Goal: Task Accomplishment & Management: Manage account settings

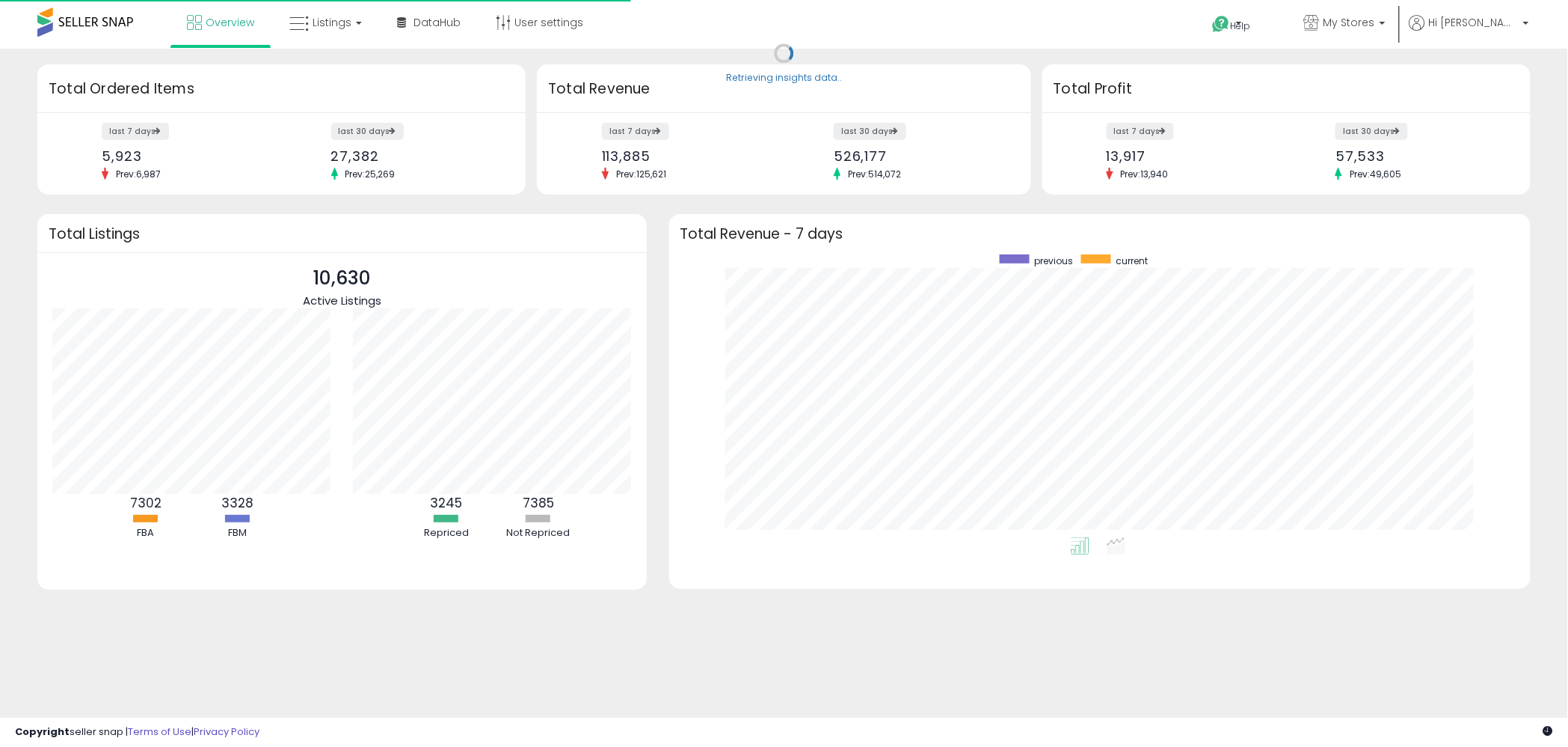
scroll to position [282, 832]
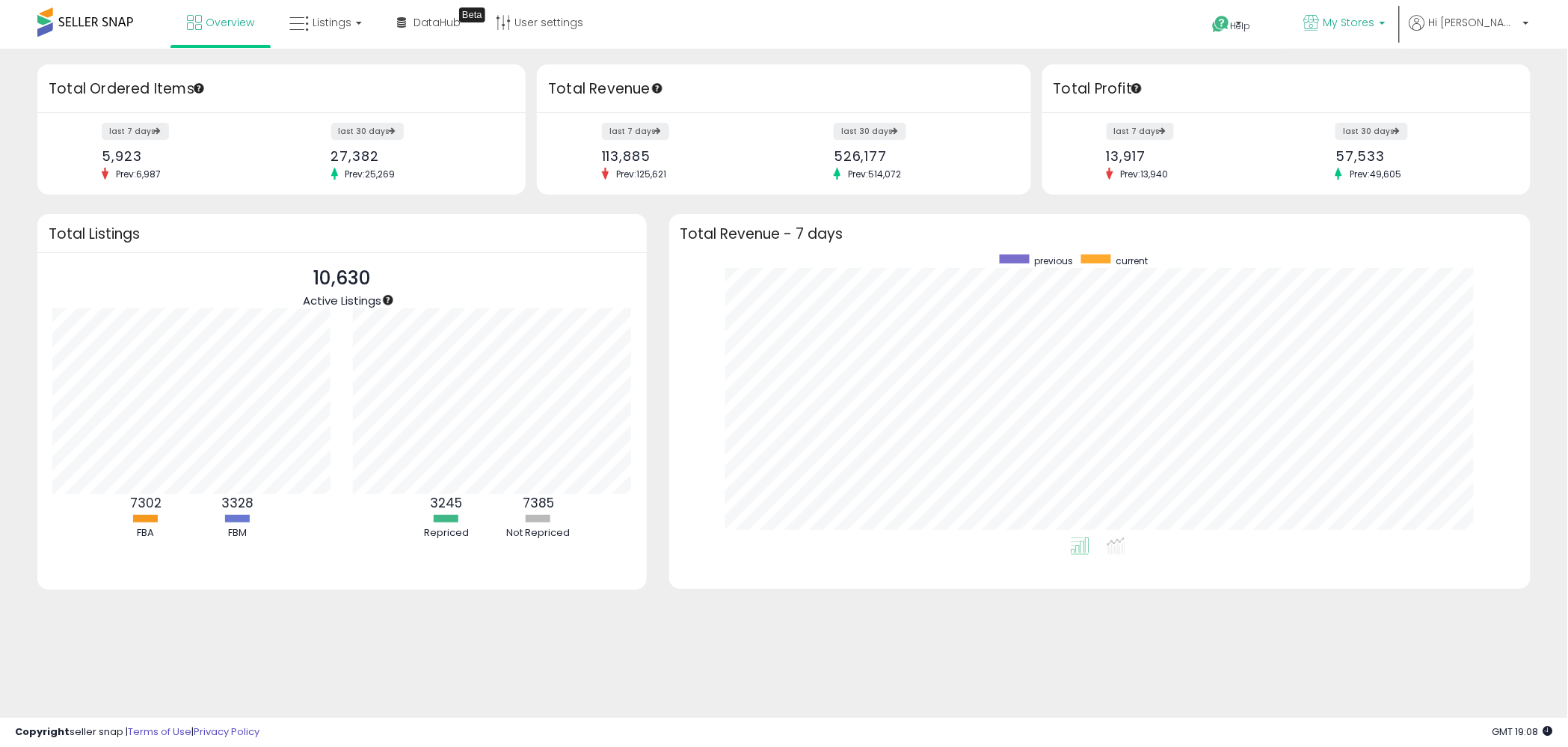
click at [1385, 24] on b at bounding box center [1382, 27] width 6 height 10
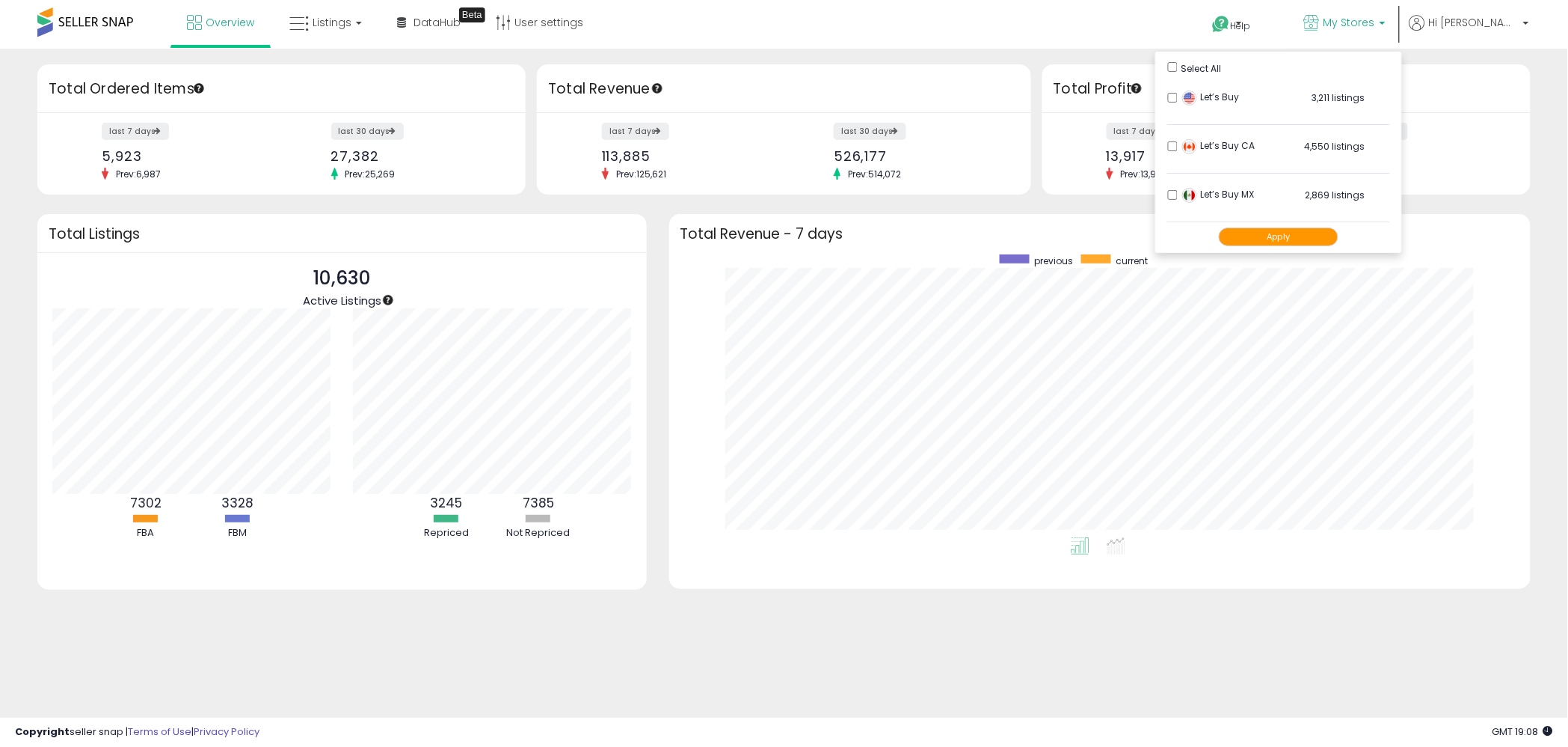
click at [1310, 243] on button "Apply" at bounding box center [1279, 237] width 120 height 19
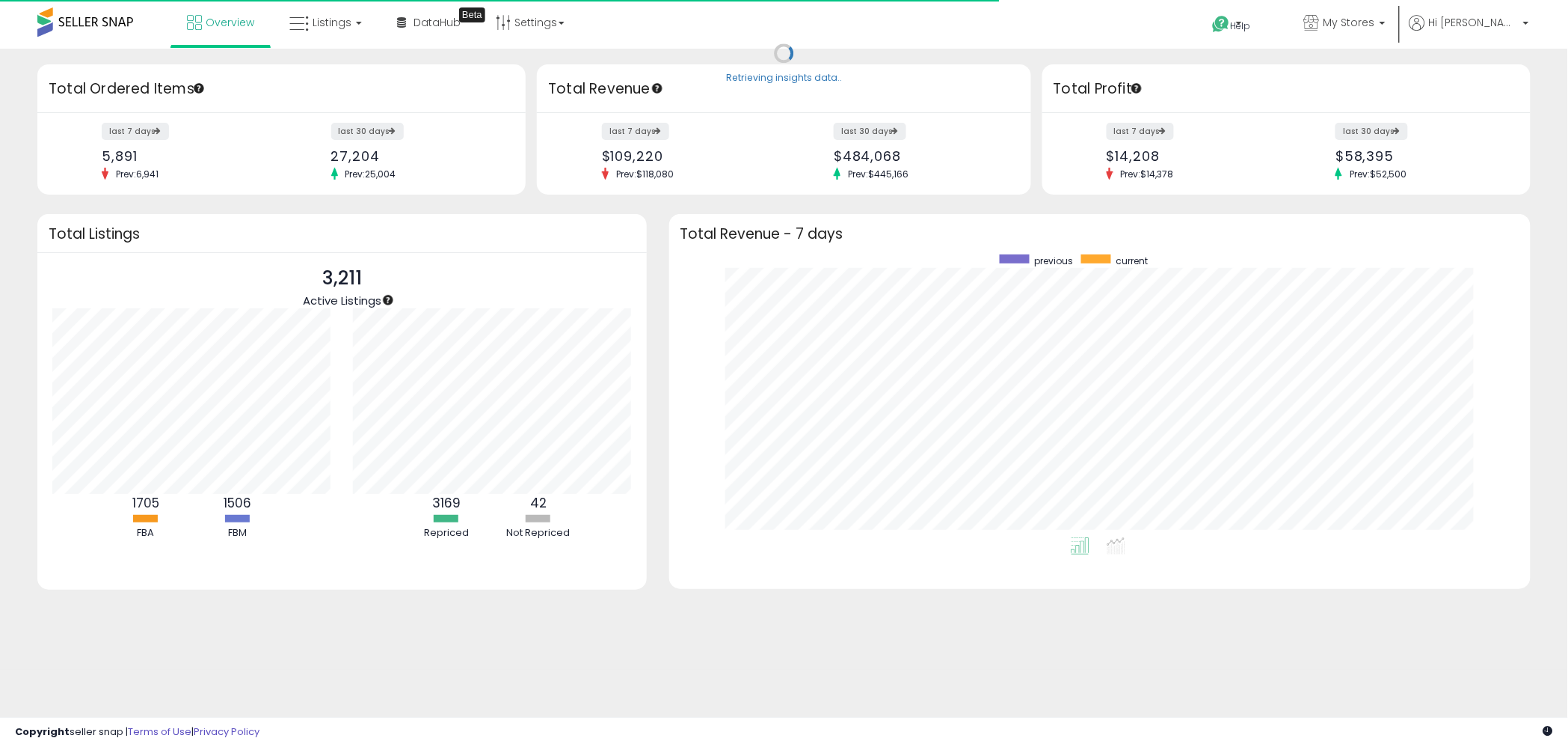
scroll to position [282, 832]
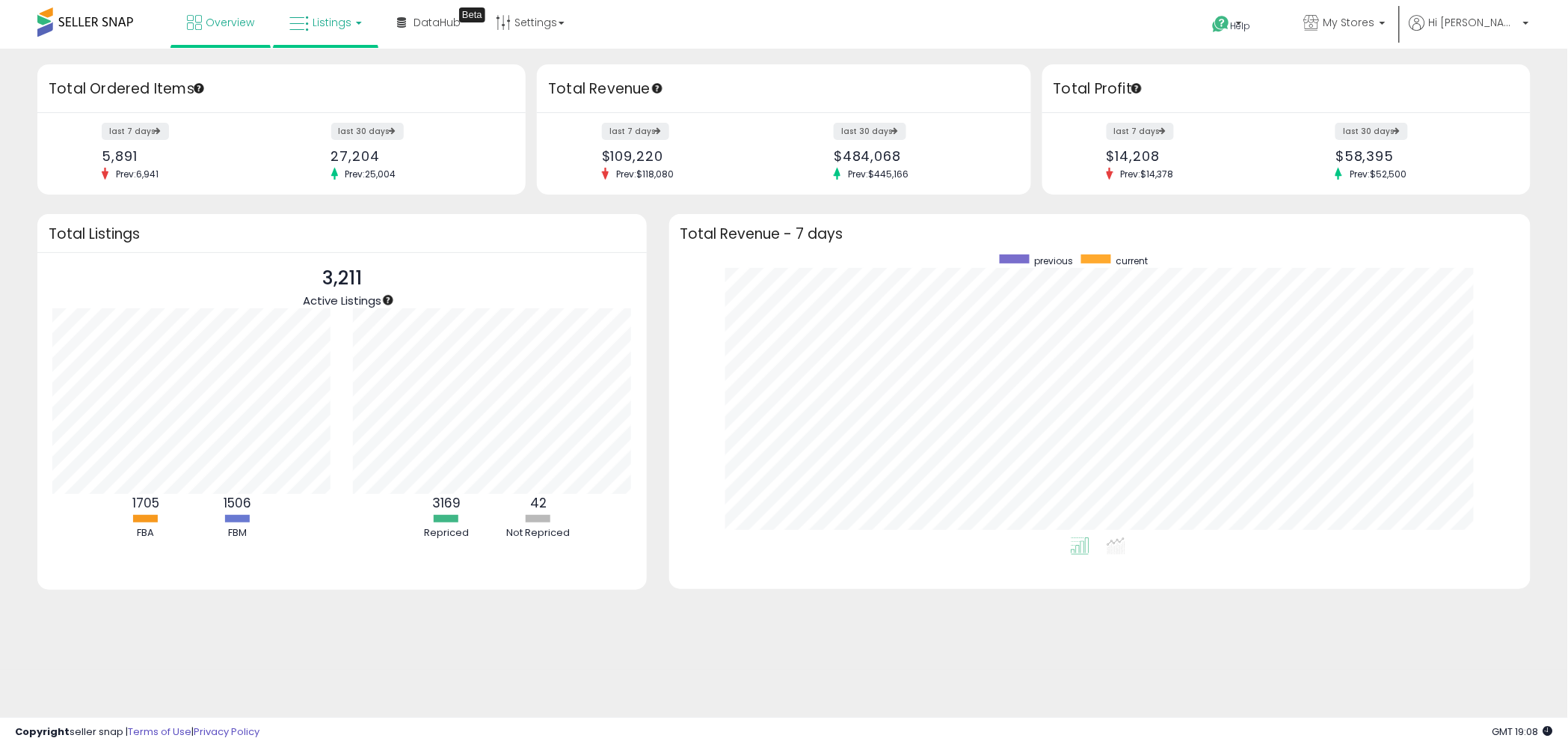
click at [334, 33] on link "Listings" at bounding box center [325, 23] width 95 height 45
click at [331, 77] on icon at bounding box center [336, 74] width 65 height 19
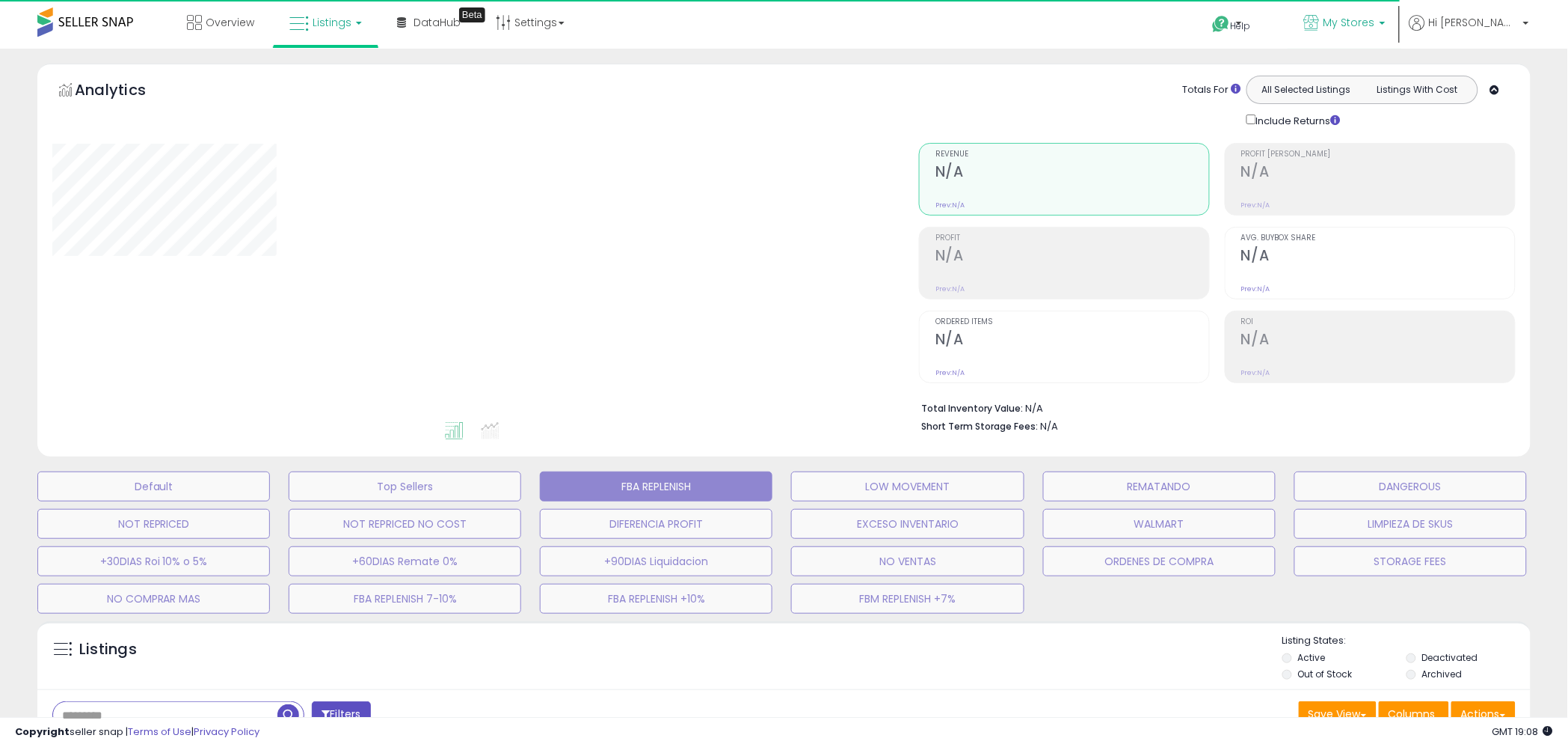
click at [1385, 26] on p "My Stores" at bounding box center [1345, 24] width 82 height 19
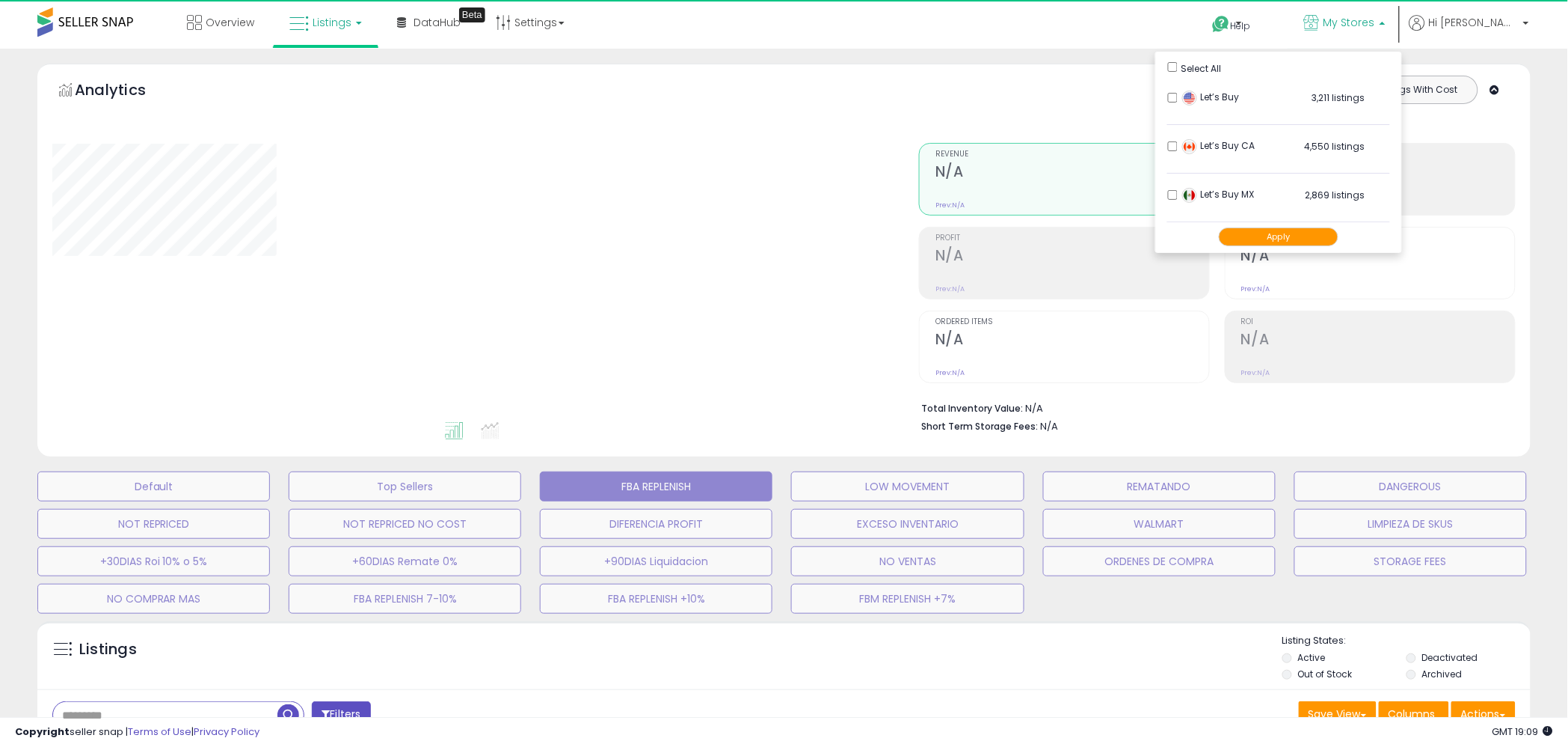
select select "**"
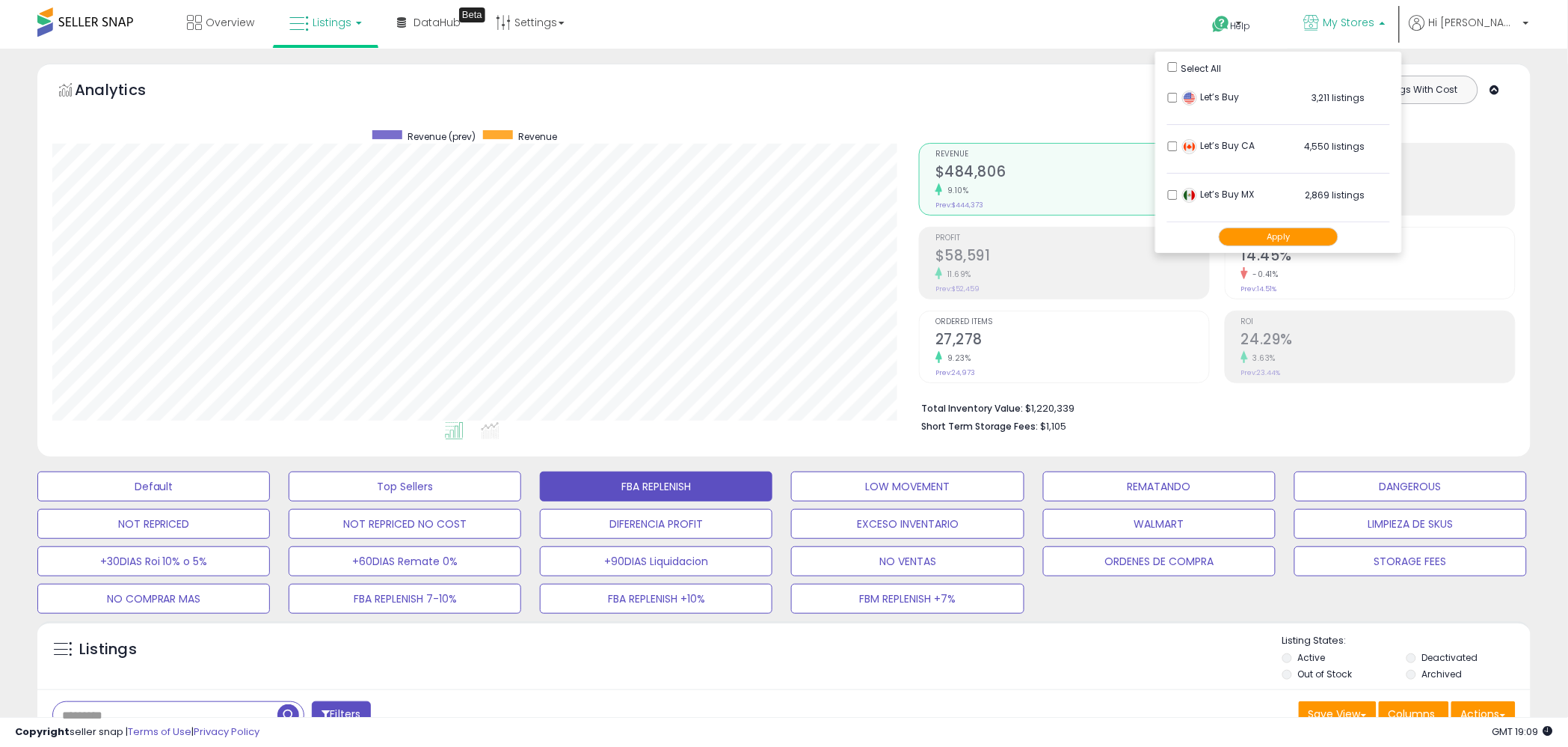
scroll to position [307, 866]
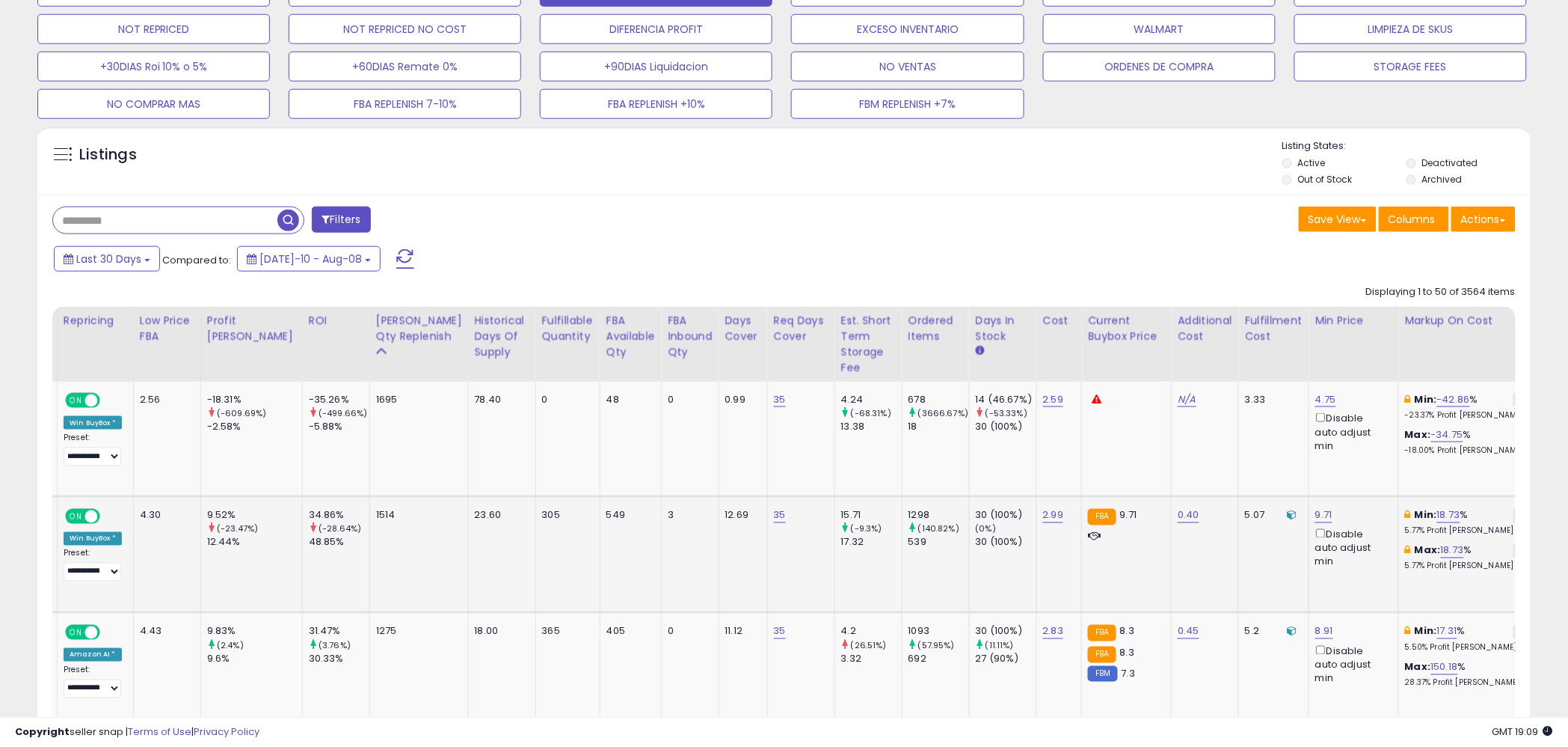
scroll to position [0, 488]
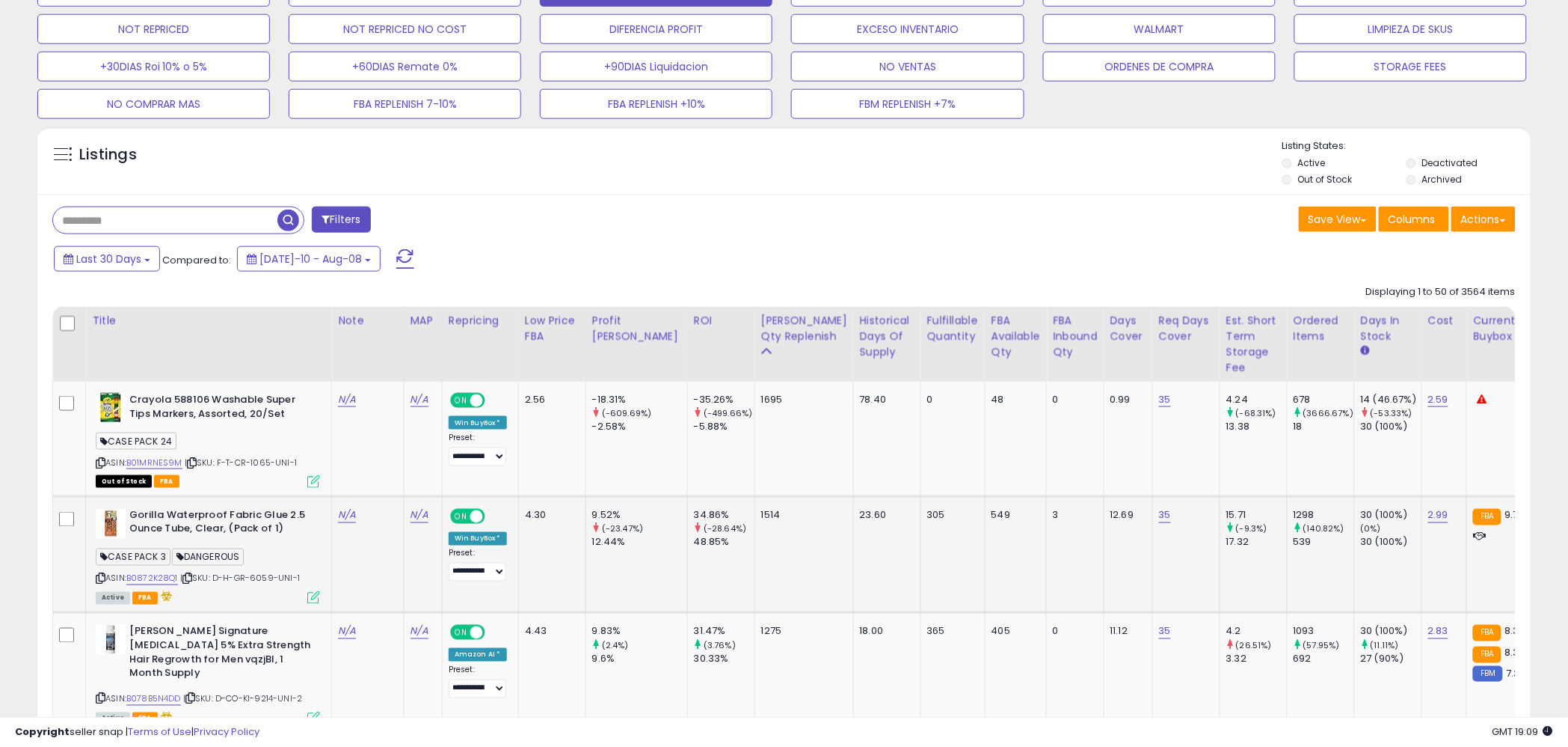
click at [170, 586] on div "ASIN: B0872K28Q1 | SKU: D-H-GR-6059-UNI-1 Active FBA" at bounding box center [208, 556] width 224 height 94
click at [164, 582] on link "B0872K28Q1" at bounding box center [151, 578] width 51 height 13
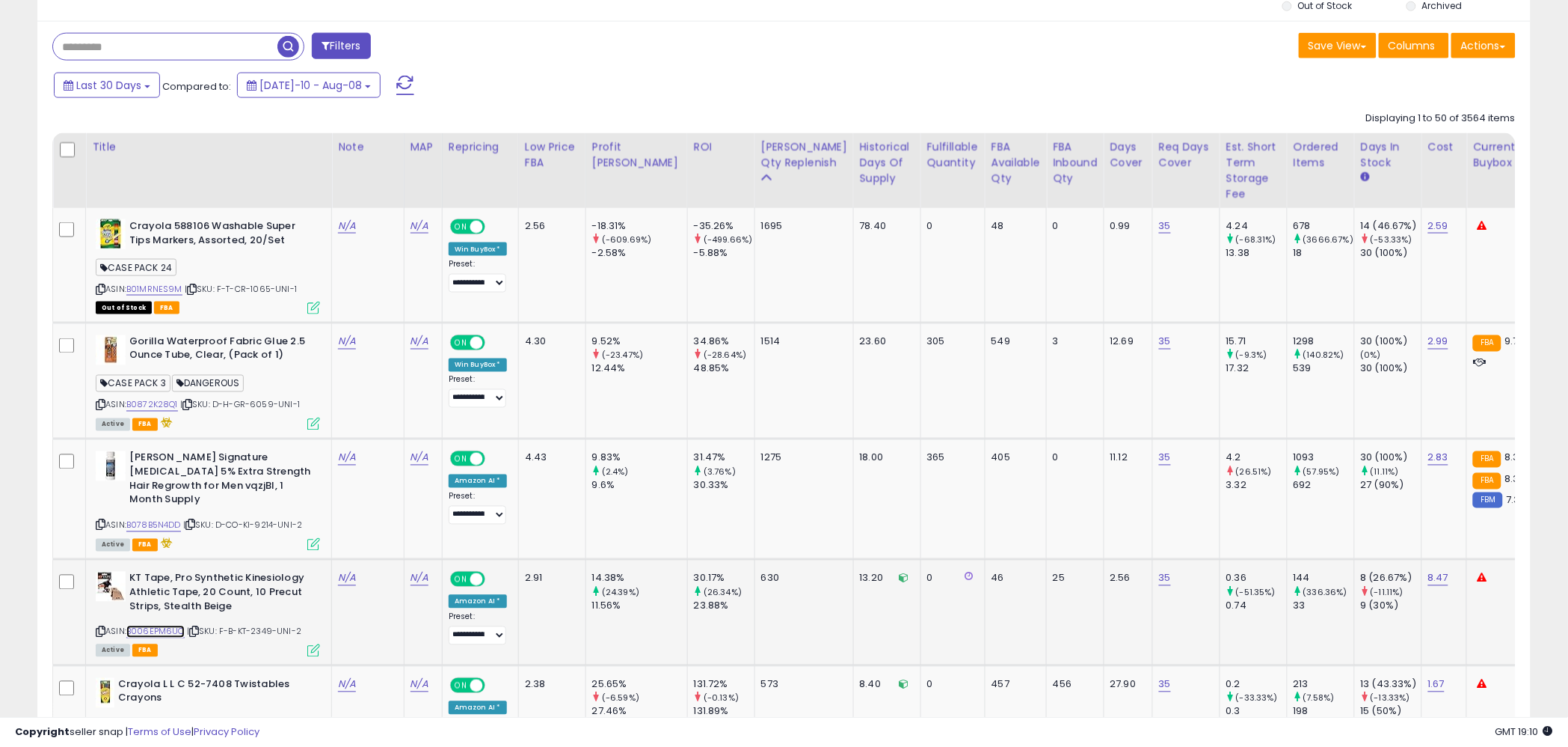
click at [176, 625] on link "B006EPM6UC" at bounding box center [155, 631] width 58 height 13
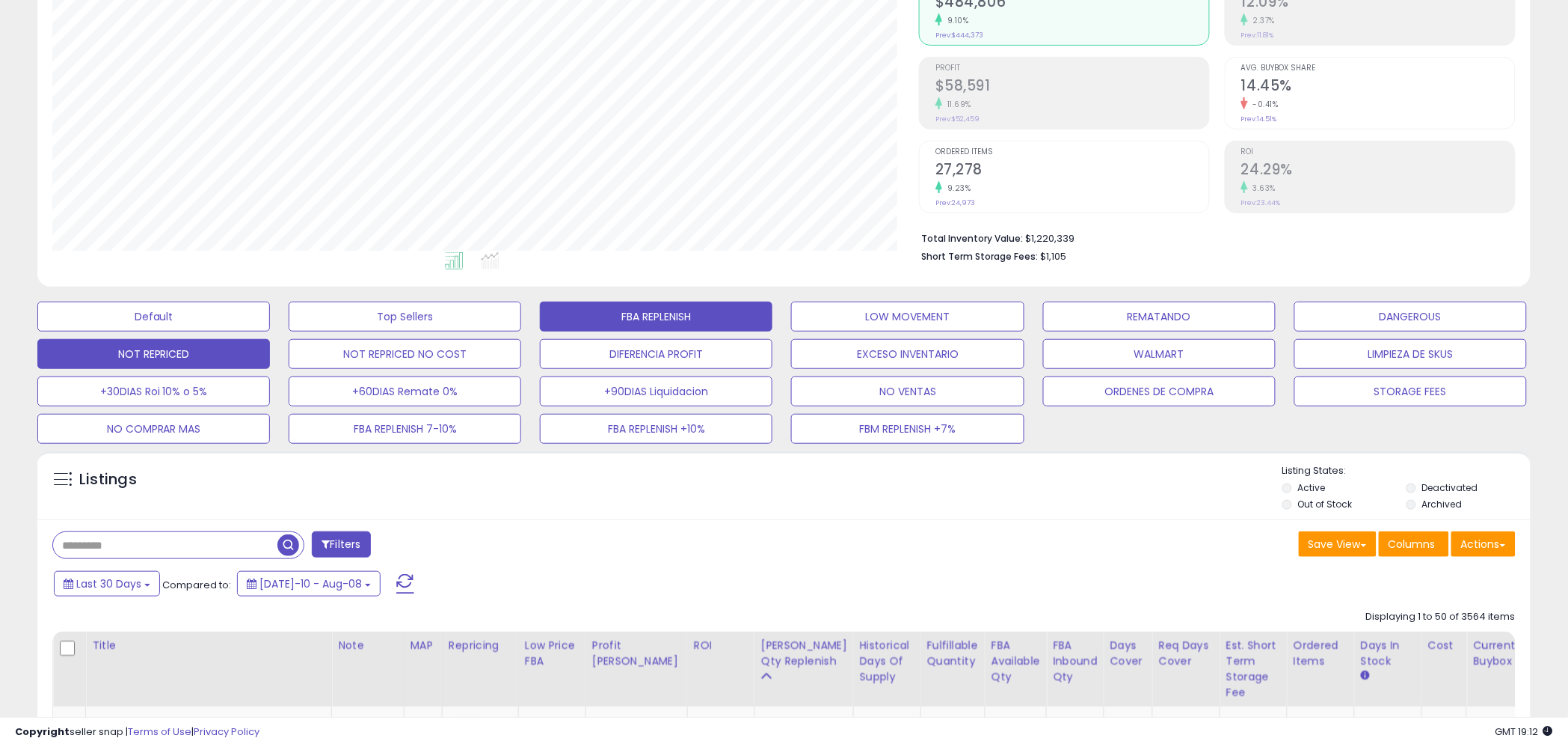
scroll to position [263, 0]
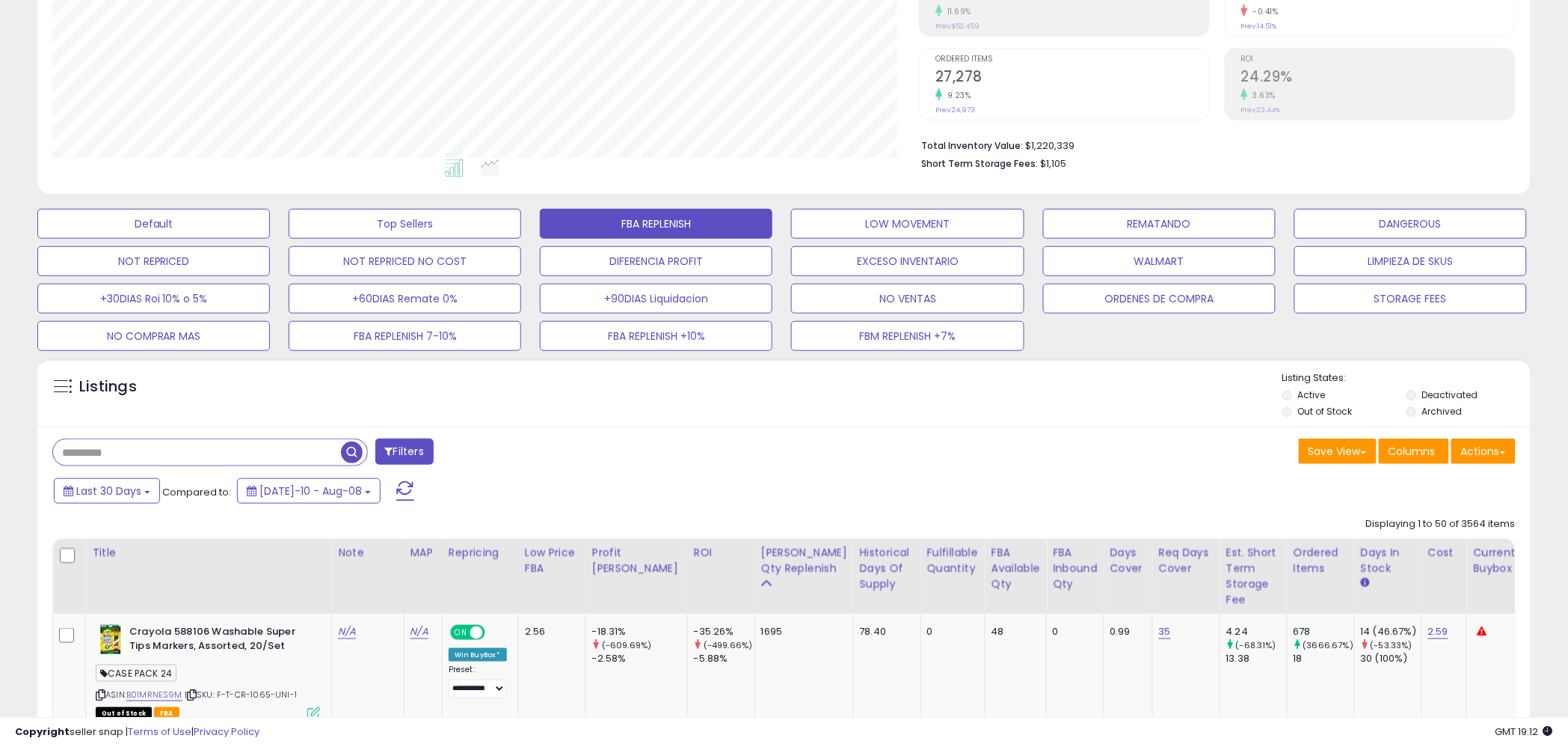
click at [131, 453] on input "text" at bounding box center [196, 452] width 288 height 26
paste input "**********"
type input "**********"
click at [424, 457] on span "button" at bounding box center [432, 452] width 22 height 22
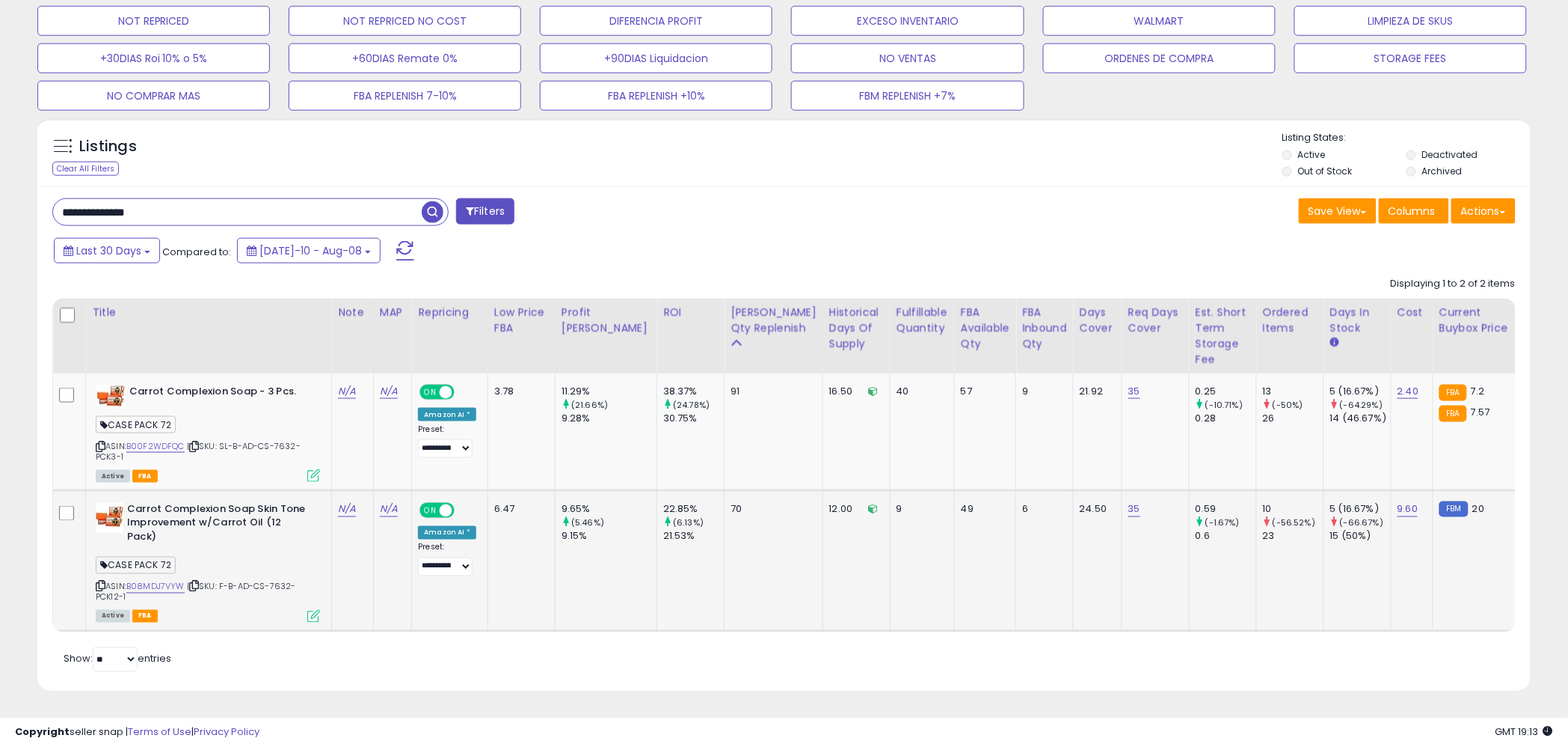
click at [225, 615] on div "Active FBA" at bounding box center [208, 615] width 224 height 10
click at [199, 587] on icon at bounding box center [194, 585] width 10 height 8
click at [199, 586] on icon at bounding box center [194, 585] width 10 height 8
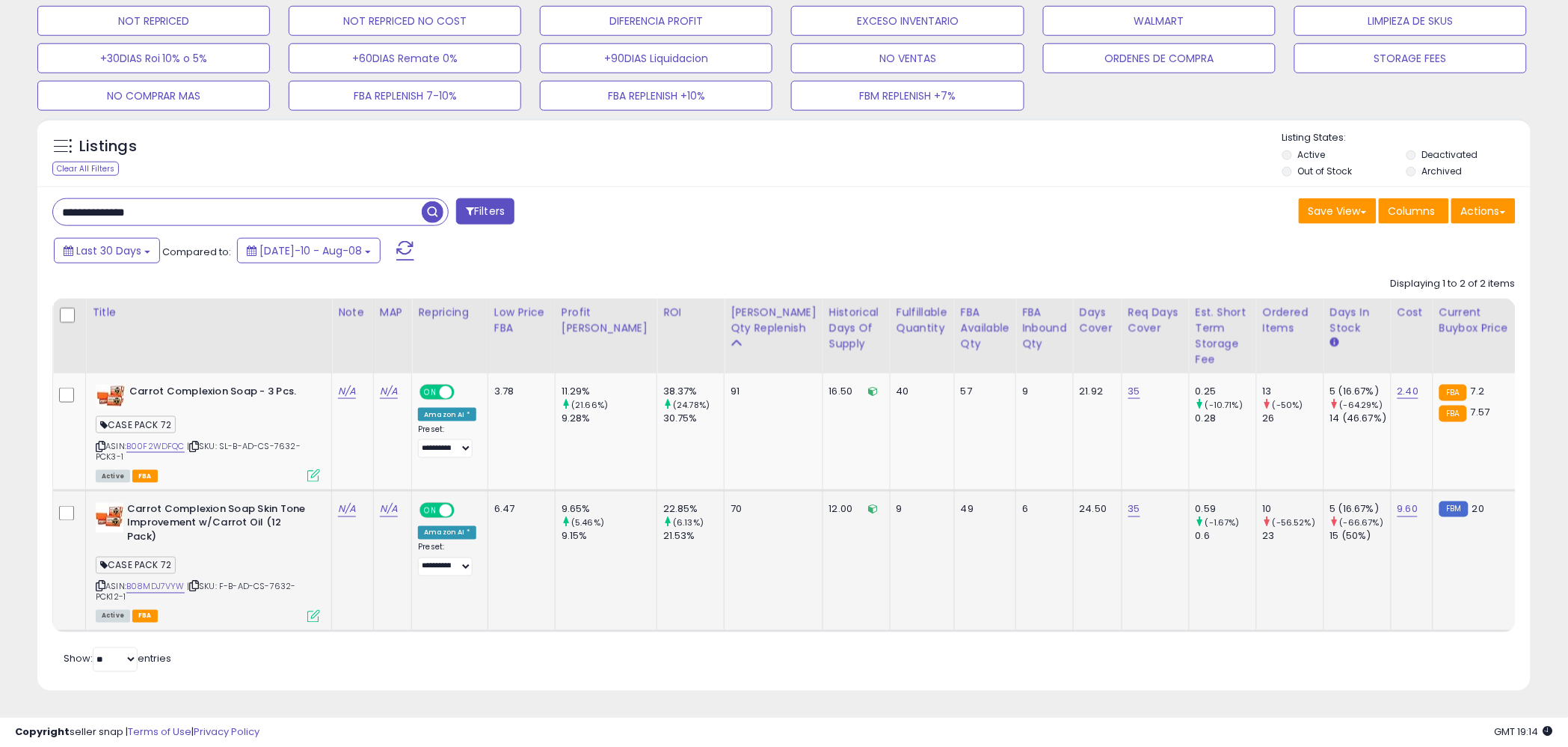
drag, startPoint x: 241, startPoint y: 618, endPoint x: 228, endPoint y: 611, distance: 14.8
click at [238, 617] on div "Active FBA" at bounding box center [208, 615] width 224 height 10
click at [196, 587] on icon at bounding box center [194, 585] width 10 height 8
click at [196, 587] on icon at bounding box center [194, 585] width 10 height 8
click at [199, 587] on icon at bounding box center [194, 585] width 10 height 8
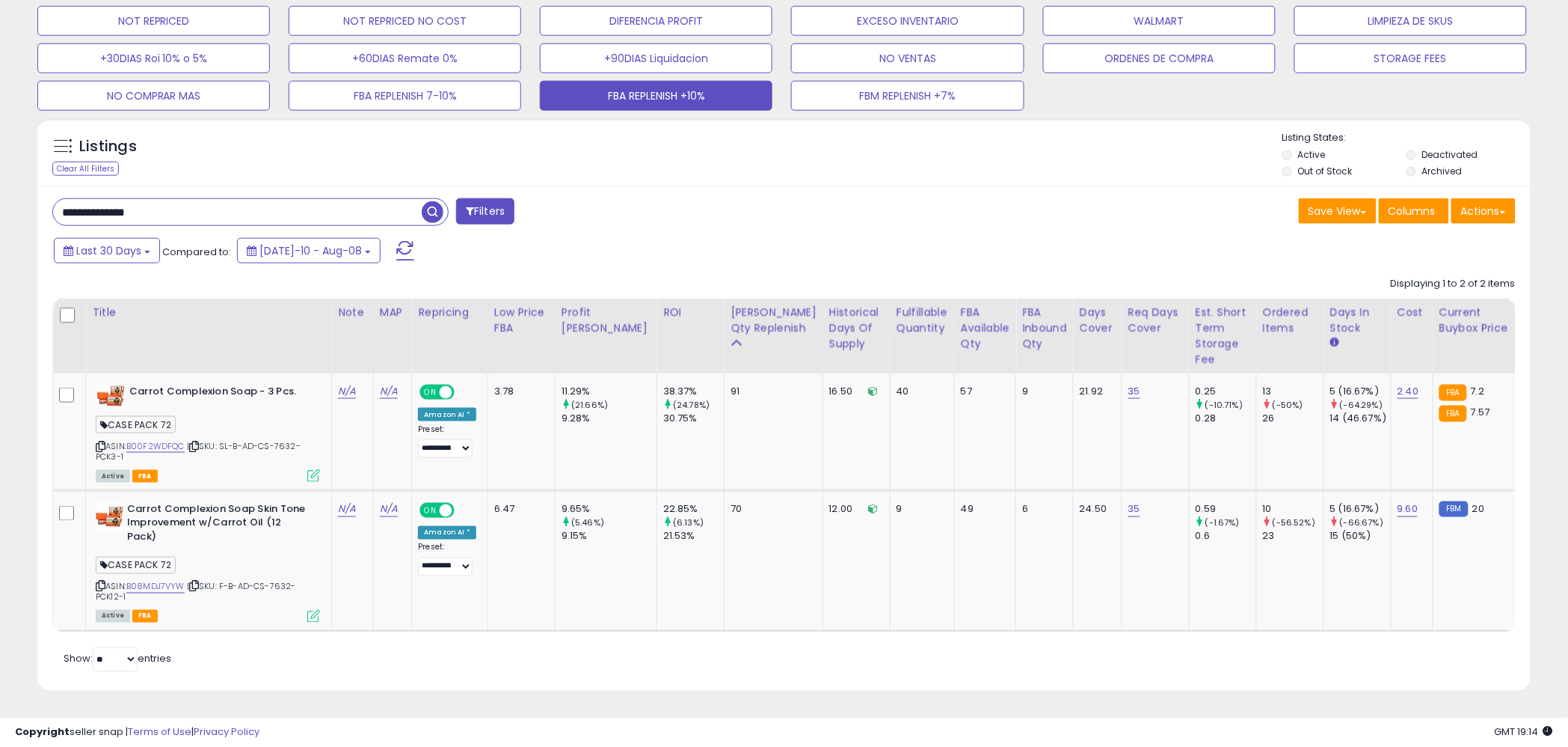
scroll to position [502, 0]
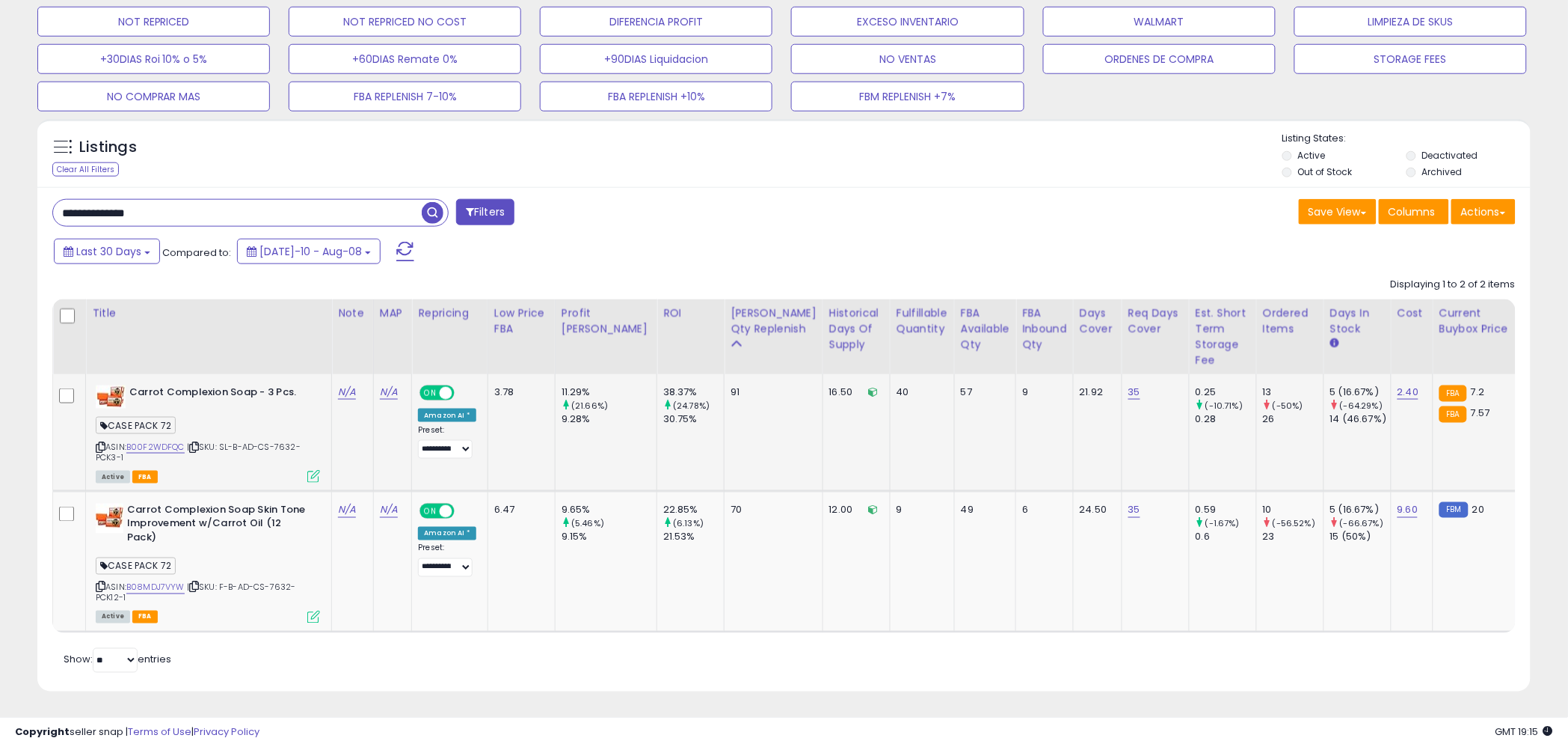
click at [200, 464] on div "ASIN: B00F2WDFQC | SKU: SL-B-AD-CS-7632-PCK3-1 Active FBA" at bounding box center [208, 433] width 224 height 96
click at [197, 448] on icon at bounding box center [194, 446] width 10 height 8
